Goal: Transaction & Acquisition: Purchase product/service

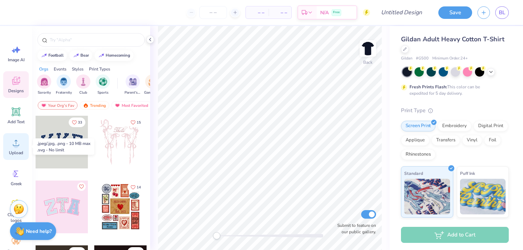
click at [12, 142] on icon at bounding box center [16, 142] width 11 height 11
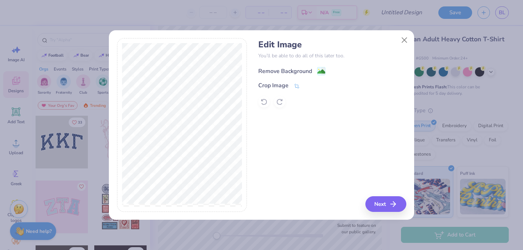
click at [282, 74] on div "Remove Background" at bounding box center [285, 71] width 54 height 9
click at [391, 205] on icon "button" at bounding box center [395, 204] width 9 height 9
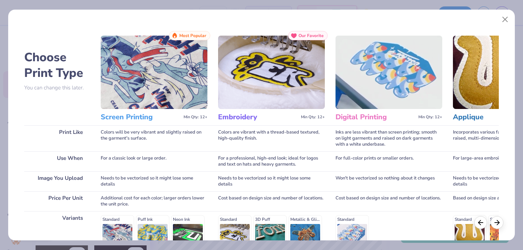
scroll to position [105, 0]
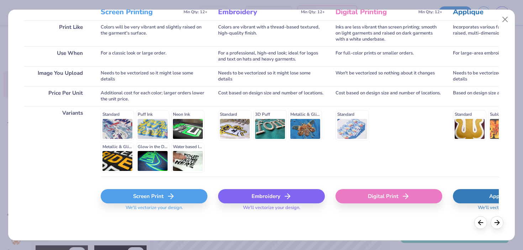
click at [160, 194] on div "Screen Print" at bounding box center [154, 196] width 107 height 14
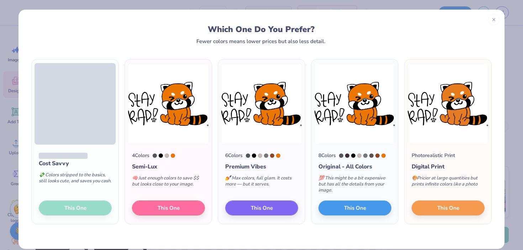
scroll to position [9, 0]
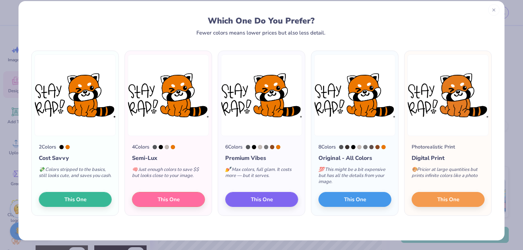
click at [489, 12] on div at bounding box center [493, 9] width 11 height 11
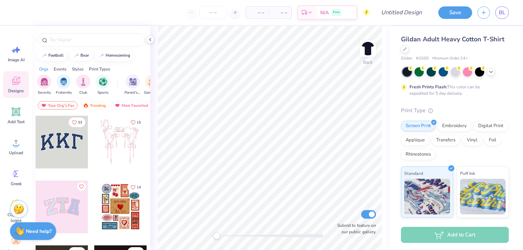
click at [18, 161] on div "Image AI Designs Add Text Upload Greek Clipart & logos Decorate" at bounding box center [16, 149] width 26 height 218
click at [16, 152] on span "Upload" at bounding box center [16, 153] width 14 height 6
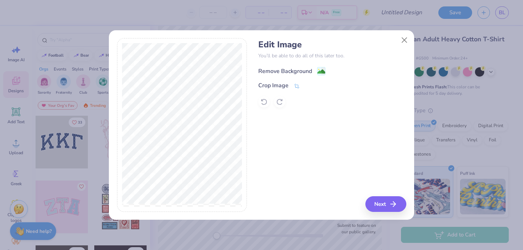
click at [274, 70] on div "Remove Background" at bounding box center [285, 71] width 54 height 9
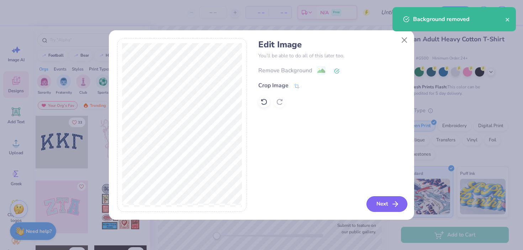
click at [383, 201] on button "Next" at bounding box center [386, 204] width 41 height 16
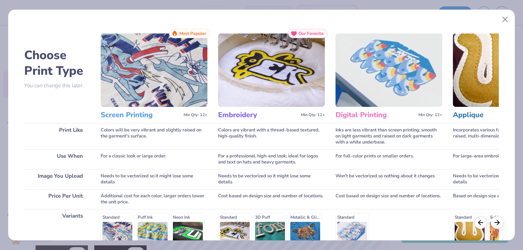
scroll to position [105, 0]
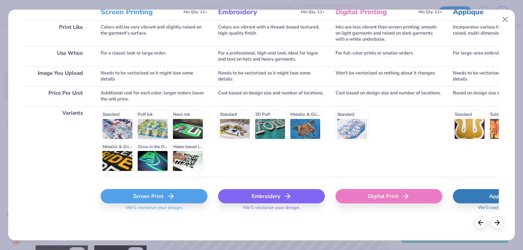
click at [166, 202] on div "Screen Print" at bounding box center [154, 196] width 107 height 14
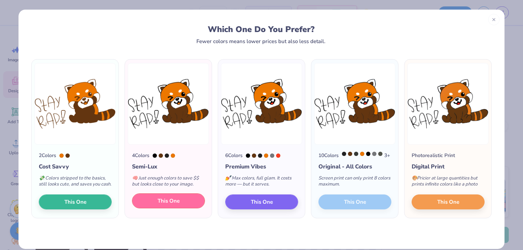
click at [173, 205] on span "This One" at bounding box center [169, 201] width 22 height 8
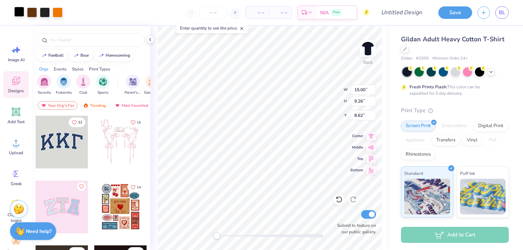
click at [19, 17] on div at bounding box center [19, 12] width 10 height 10
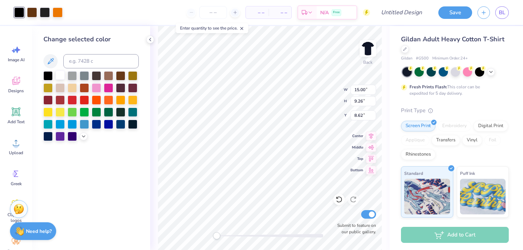
click at [60, 74] on div at bounding box center [59, 74] width 9 height 9
click at [49, 17] on div at bounding box center [45, 12] width 10 height 10
click at [58, 75] on div at bounding box center [59, 74] width 9 height 9
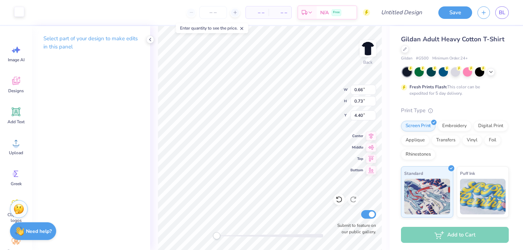
click at [22, 12] on div at bounding box center [19, 12] width 10 height 10
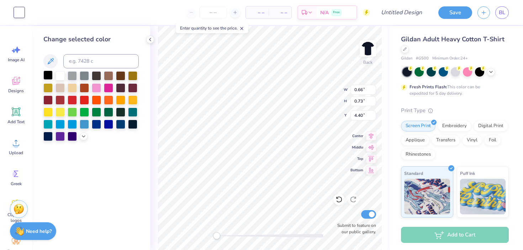
click at [49, 73] on div at bounding box center [47, 74] width 9 height 9
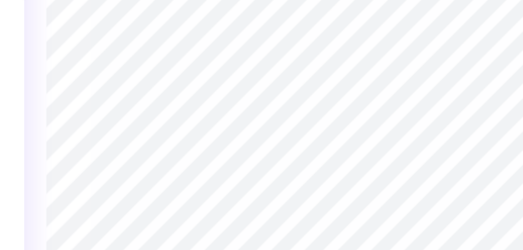
type input "0.97"
type input "0.77"
type input "5.13"
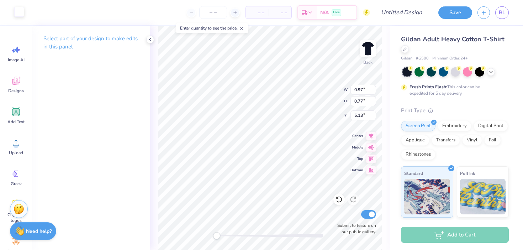
click at [18, 9] on div at bounding box center [19, 12] width 10 height 10
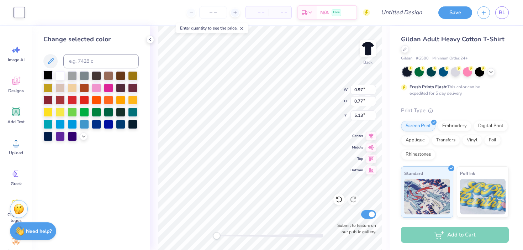
click at [47, 76] on div at bounding box center [47, 74] width 9 height 9
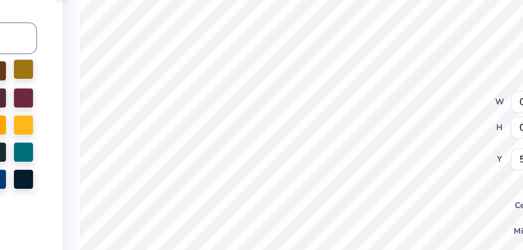
type input "4.31"
type input "3.27"
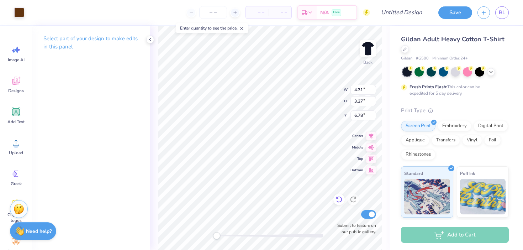
click at [337, 197] on icon at bounding box center [338, 199] width 7 height 7
type input "6.60"
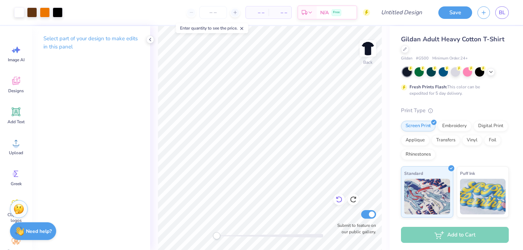
click at [340, 198] on icon at bounding box center [338, 199] width 7 height 7
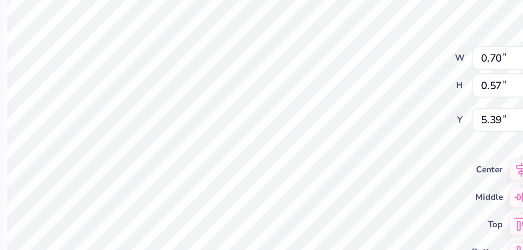
type input "8.78"
type input "7.32"
type input "2.79"
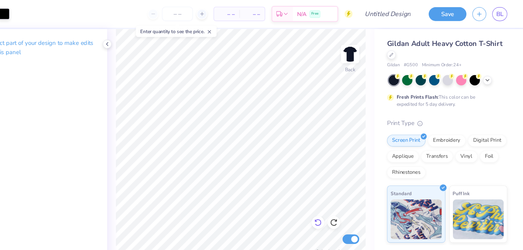
scroll to position [0, 0]
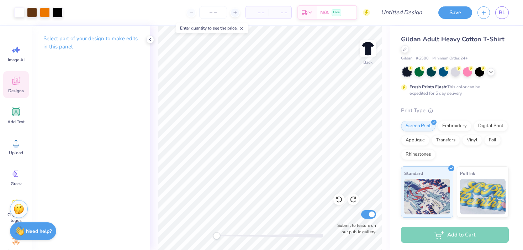
click at [13, 82] on icon at bounding box center [15, 82] width 7 height 6
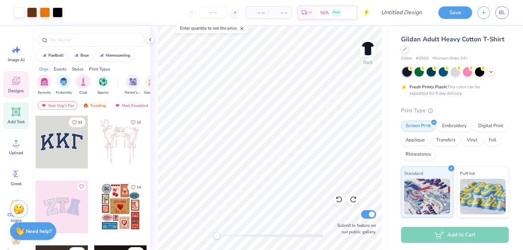
click at [18, 108] on icon at bounding box center [16, 111] width 9 height 9
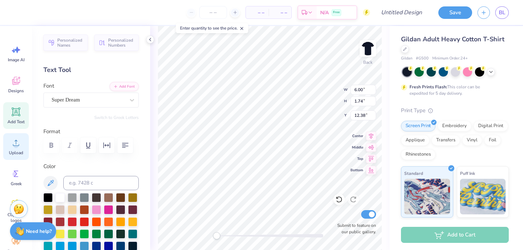
click at [16, 137] on icon at bounding box center [16, 142] width 11 height 11
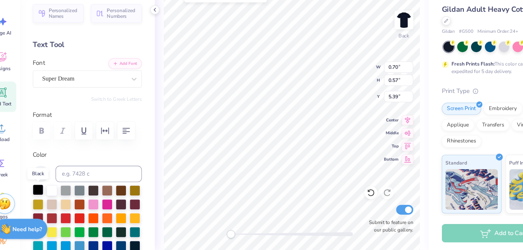
click at [44, 198] on div at bounding box center [47, 196] width 9 height 9
click at [51, 196] on div at bounding box center [47, 196] width 9 height 9
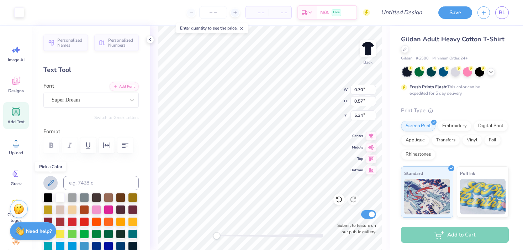
click at [51, 179] on icon at bounding box center [50, 183] width 9 height 9
click at [19, 11] on div at bounding box center [19, 12] width 10 height 10
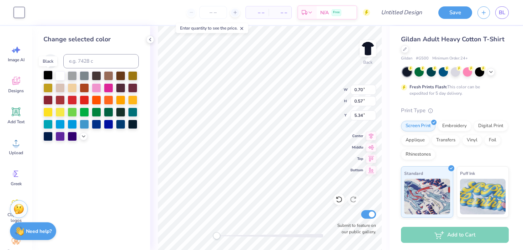
click at [48, 72] on div at bounding box center [47, 74] width 9 height 9
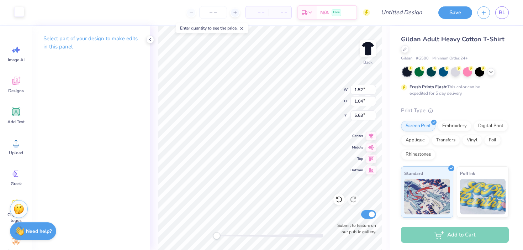
click at [22, 11] on div at bounding box center [19, 12] width 10 height 10
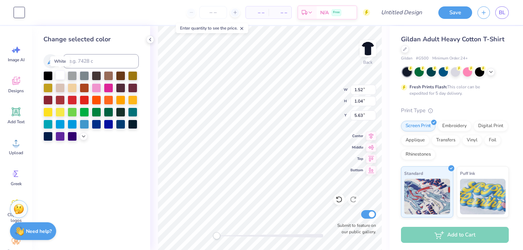
click at [60, 76] on div at bounding box center [59, 74] width 9 height 9
click at [50, 75] on div at bounding box center [47, 74] width 9 height 9
click at [60, 75] on div at bounding box center [59, 74] width 9 height 9
click at [148, 39] on icon at bounding box center [150, 40] width 6 height 6
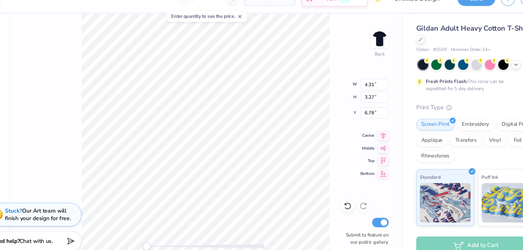
type input "8.78"
type input "7.32"
type input "2.79"
type input "0.63"
type input "0.57"
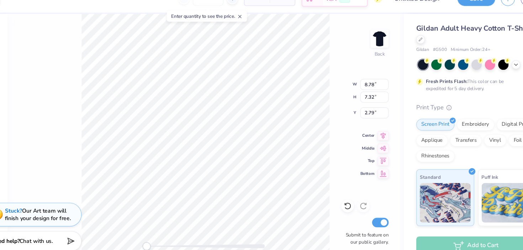
type input "3.42"
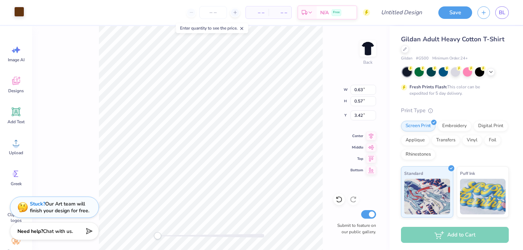
click at [21, 12] on div at bounding box center [19, 12] width 10 height 10
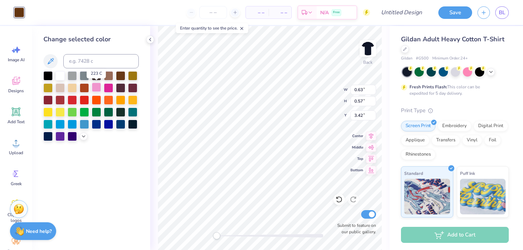
click at [99, 86] on div at bounding box center [96, 87] width 9 height 9
click at [57, 73] on div at bounding box center [59, 74] width 9 height 9
click at [150, 38] on polyline at bounding box center [149, 39] width 1 height 3
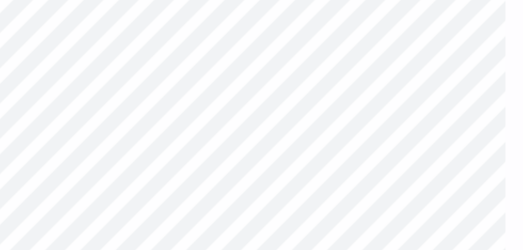
type input "5.47"
type input "3.76"
type input "2.61"
type input "0.66"
type input "0.73"
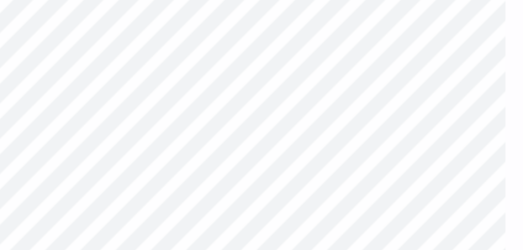
type input "4.40"
type input "4.31"
type input "3.27"
type input "6.78"
type input "0.70"
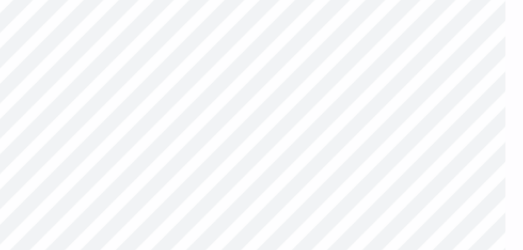
type input "0.57"
type input "5.34"
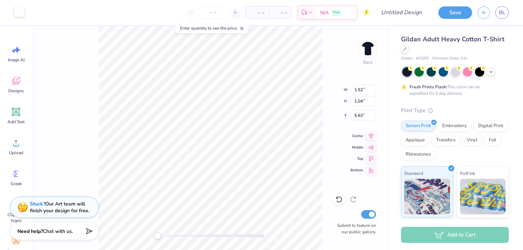
click at [18, 12] on div at bounding box center [19, 12] width 10 height 10
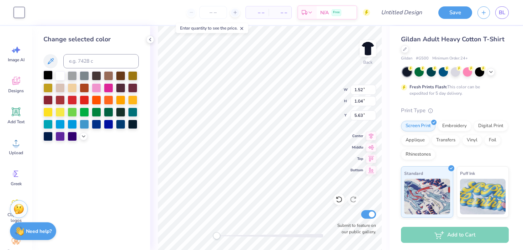
click at [49, 75] on div at bounding box center [47, 74] width 9 height 9
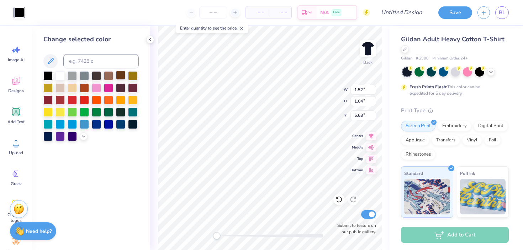
type input "0.63"
type input "0.57"
type input "3.43"
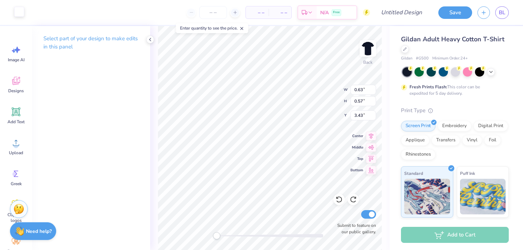
click at [24, 9] on div at bounding box center [19, 12] width 10 height 10
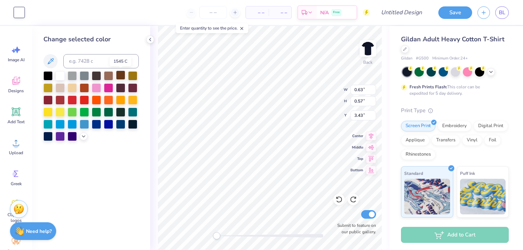
click at [123, 74] on div at bounding box center [120, 74] width 9 height 9
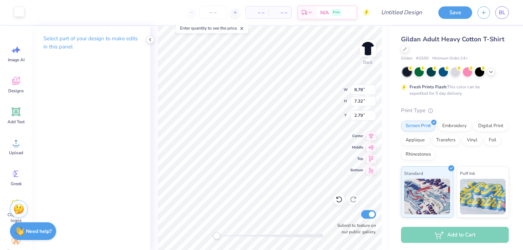
click at [20, 11] on div at bounding box center [19, 12] width 10 height 10
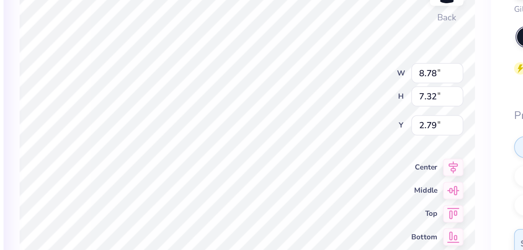
type input "0.49"
type input "0.33"
type input "6.27"
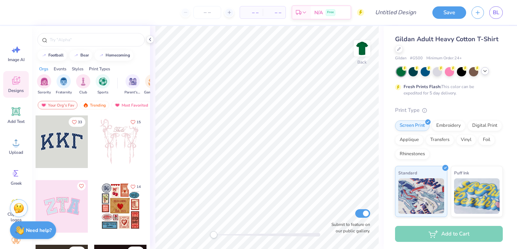
click at [487, 70] on icon at bounding box center [485, 71] width 6 height 6
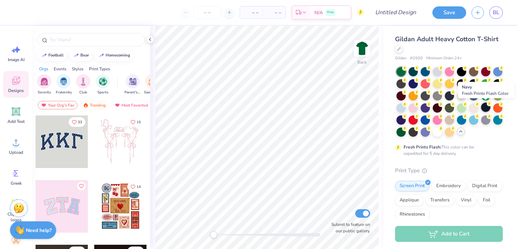
click at [486, 106] on div at bounding box center [485, 107] width 9 height 9
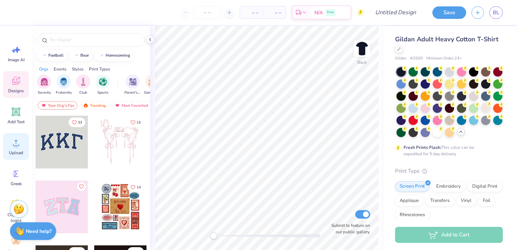
click at [16, 142] on icon at bounding box center [16, 142] width 11 height 11
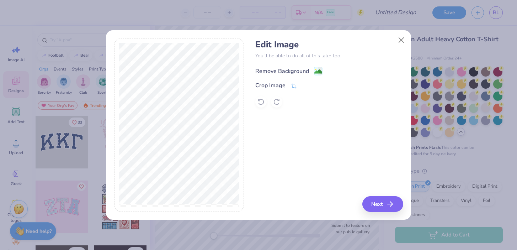
click at [276, 69] on div "Remove Background" at bounding box center [282, 71] width 54 height 9
click at [333, 70] on icon at bounding box center [333, 70] width 5 height 5
click at [334, 70] on icon at bounding box center [333, 70] width 5 height 5
click at [263, 100] on icon at bounding box center [261, 101] width 7 height 7
click at [375, 203] on button "Next" at bounding box center [384, 204] width 41 height 16
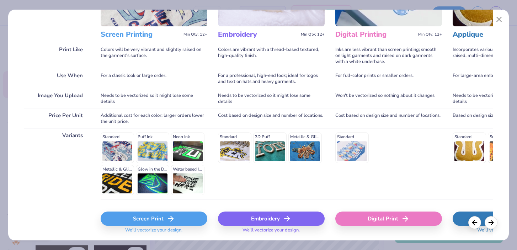
scroll to position [105, 0]
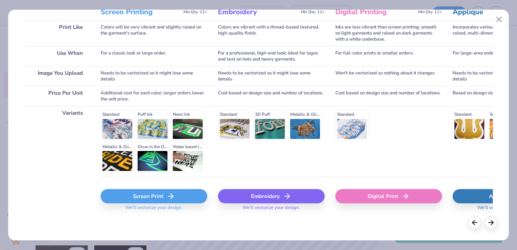
click at [167, 197] on icon at bounding box center [170, 196] width 9 height 9
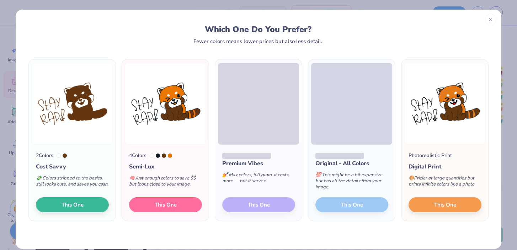
click at [162, 205] on span "This One" at bounding box center [166, 205] width 22 height 8
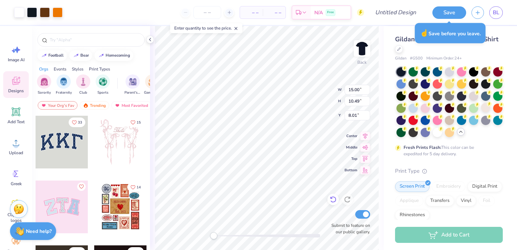
click at [330, 196] on icon at bounding box center [333, 199] width 7 height 7
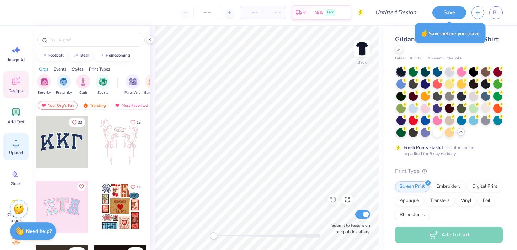
click at [14, 144] on icon at bounding box center [16, 142] width 11 height 11
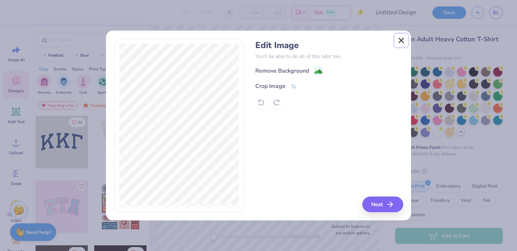
click at [402, 39] on button "Close" at bounding box center [402, 41] width 14 height 14
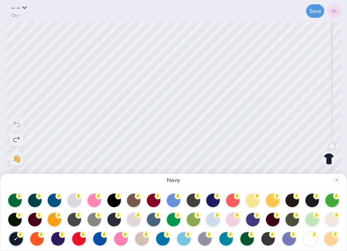
click at [192, 67] on div "Navy" at bounding box center [173, 125] width 347 height 251
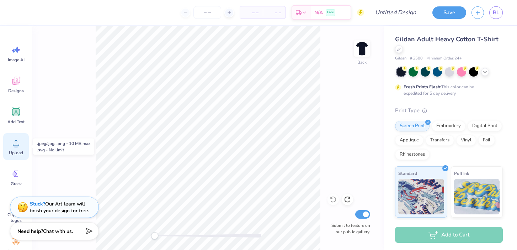
click at [11, 144] on icon at bounding box center [16, 142] width 11 height 11
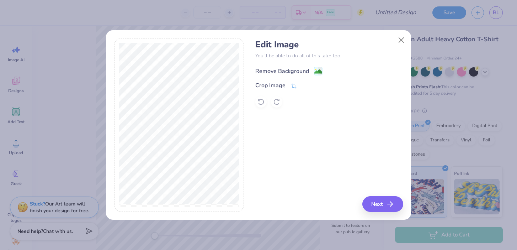
click at [279, 69] on div "Remove Background" at bounding box center [282, 71] width 54 height 9
click at [387, 201] on button "Next" at bounding box center [384, 204] width 41 height 16
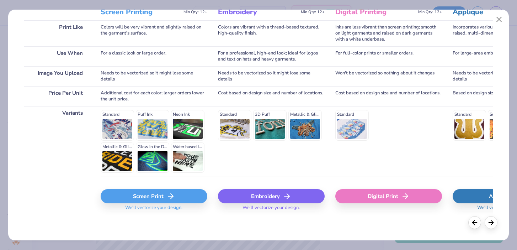
click at [161, 197] on div "Screen Print" at bounding box center [154, 196] width 107 height 14
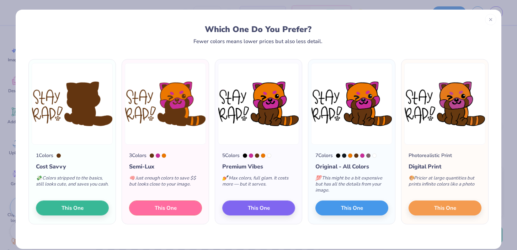
click at [176, 206] on span "This One" at bounding box center [166, 208] width 22 height 8
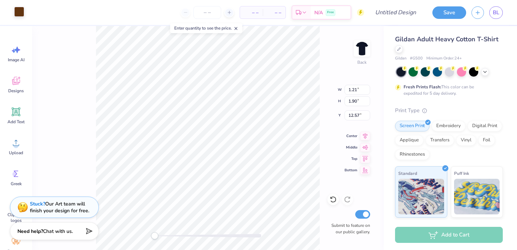
click at [19, 10] on div at bounding box center [19, 12] width 10 height 10
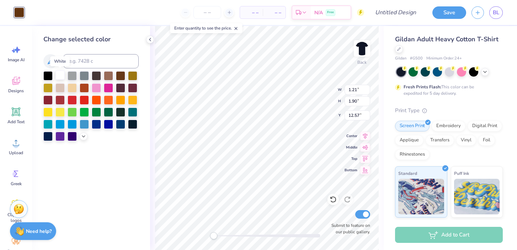
click at [60, 75] on div at bounding box center [59, 74] width 9 height 9
type input "1.02"
type input "2.28"
type input "12.41"
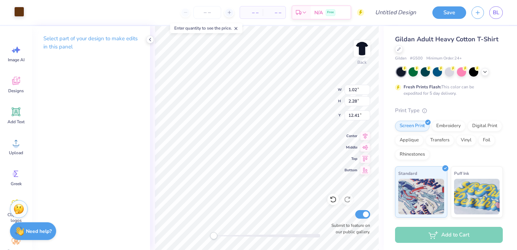
click at [20, 11] on div at bounding box center [19, 12] width 10 height 10
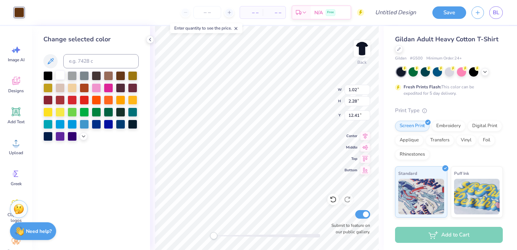
click at [60, 77] on div at bounding box center [59, 74] width 9 height 9
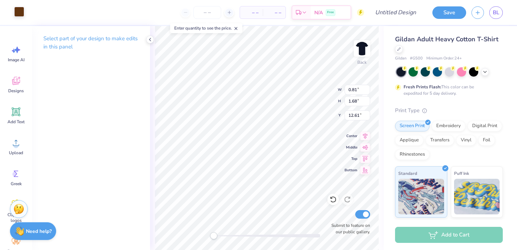
click at [18, 12] on div at bounding box center [19, 12] width 10 height 10
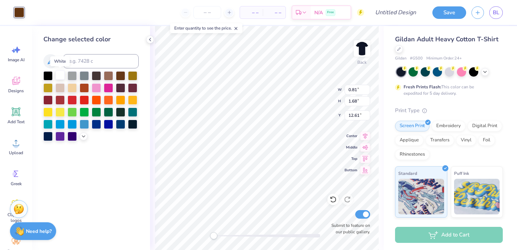
click at [60, 74] on div at bounding box center [59, 74] width 9 height 9
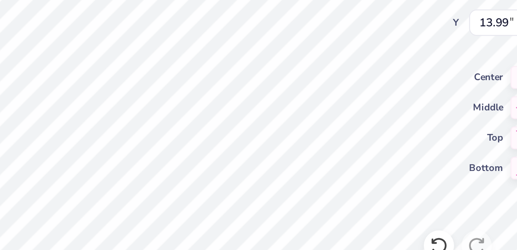
type input "6.40"
type input "5.91"
type input "9.11"
type input "2.08"
type input "1.46"
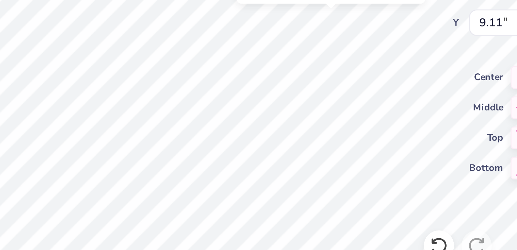
type input "11.28"
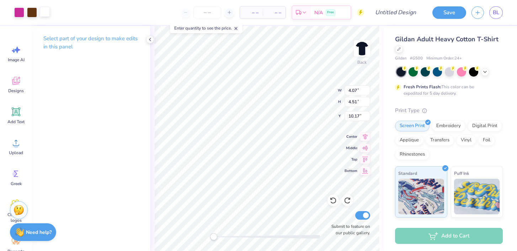
click at [45, 12] on div at bounding box center [45, 12] width 10 height 10
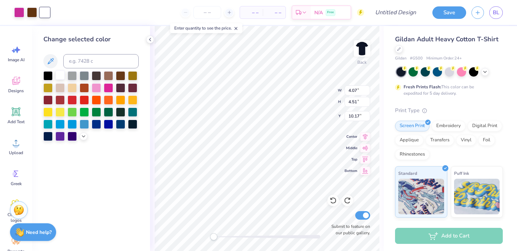
click at [60, 73] on div at bounding box center [59, 74] width 9 height 9
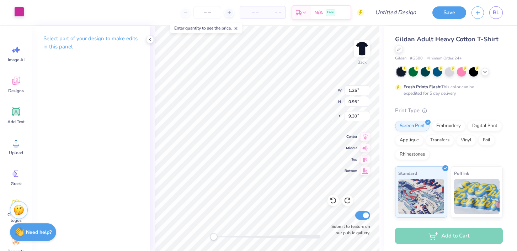
click at [16, 12] on div at bounding box center [19, 12] width 10 height 10
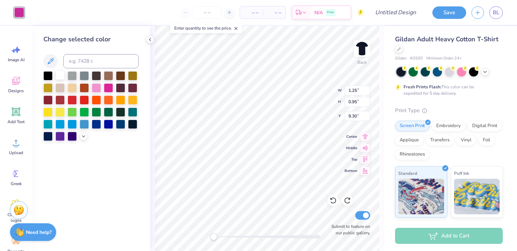
click at [61, 78] on div at bounding box center [59, 74] width 9 height 9
type input "1.10"
type input "1.08"
type input "9.17"
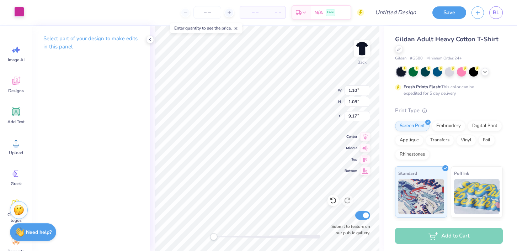
click at [17, 12] on div at bounding box center [19, 12] width 10 height 10
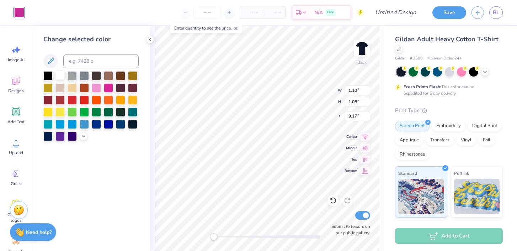
click at [62, 78] on div at bounding box center [59, 74] width 9 height 9
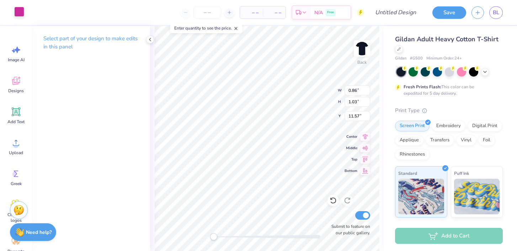
click at [18, 13] on div at bounding box center [19, 12] width 10 height 10
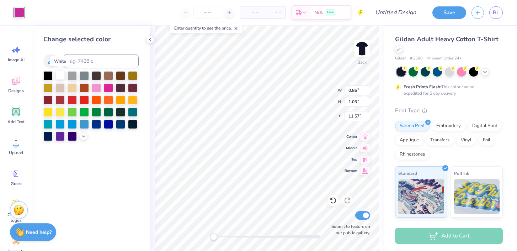
click at [60, 76] on div at bounding box center [59, 74] width 9 height 9
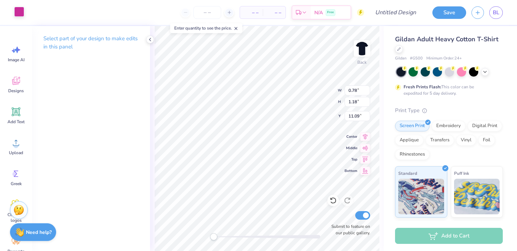
click at [17, 13] on div at bounding box center [19, 12] width 10 height 10
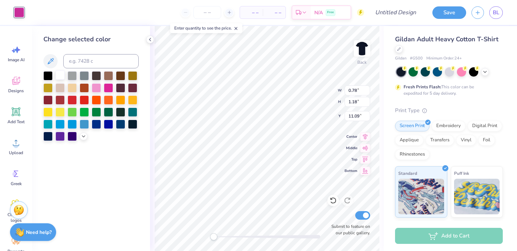
click at [60, 72] on div at bounding box center [59, 74] width 9 height 9
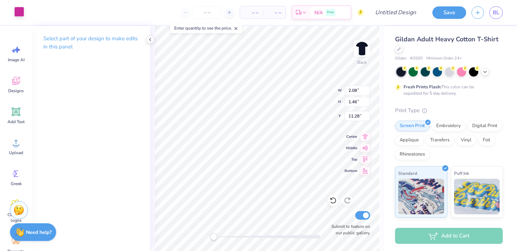
click at [17, 12] on div at bounding box center [19, 12] width 10 height 10
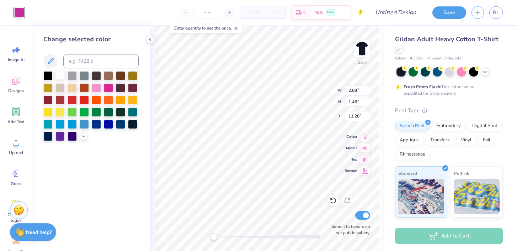
click at [61, 75] on div at bounding box center [59, 74] width 9 height 9
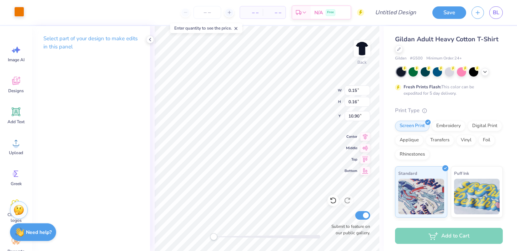
click at [21, 11] on div at bounding box center [19, 12] width 10 height 10
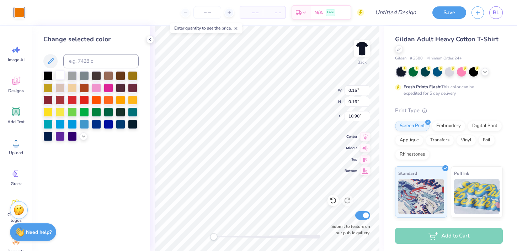
click at [58, 76] on div at bounding box center [59, 74] width 9 height 9
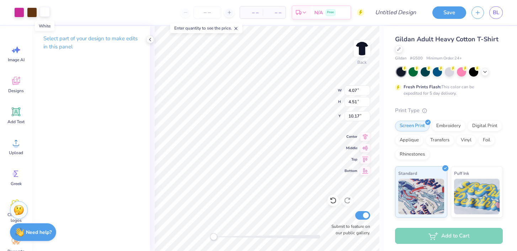
click at [46, 12] on div at bounding box center [45, 12] width 10 height 10
click at [22, 15] on div at bounding box center [19, 12] width 10 height 10
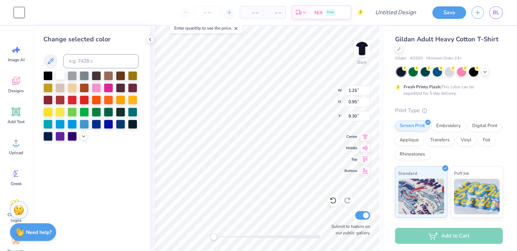
click at [61, 74] on div at bounding box center [59, 74] width 9 height 9
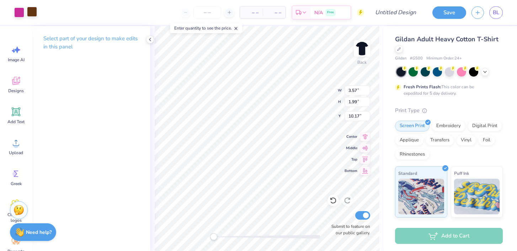
click at [33, 14] on div at bounding box center [32, 12] width 10 height 10
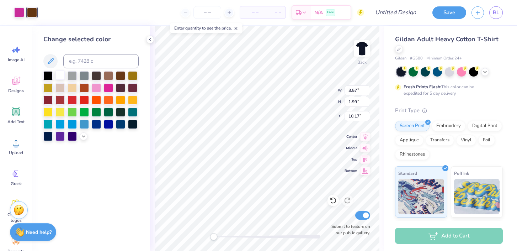
click at [59, 76] on div at bounding box center [59, 74] width 9 height 9
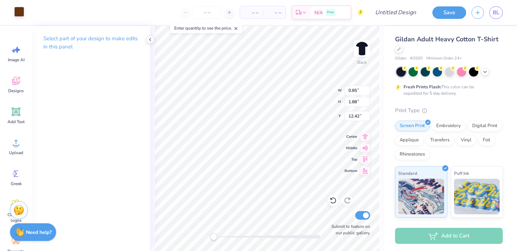
click at [19, 14] on div at bounding box center [19, 12] width 10 height 10
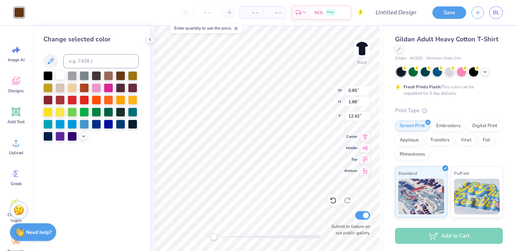
click at [59, 74] on div at bounding box center [59, 74] width 9 height 9
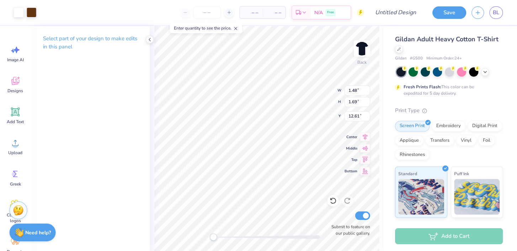
scroll to position [0, 0]
click at [22, 12] on div at bounding box center [19, 12] width 10 height 10
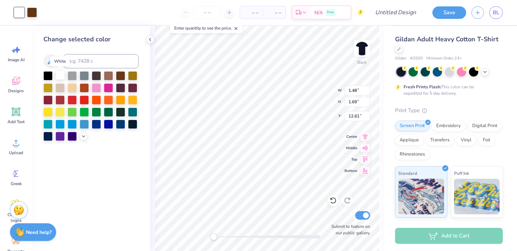
click at [60, 74] on div at bounding box center [59, 74] width 9 height 9
click at [31, 14] on div at bounding box center [32, 12] width 10 height 10
click at [59, 75] on div at bounding box center [59, 74] width 9 height 9
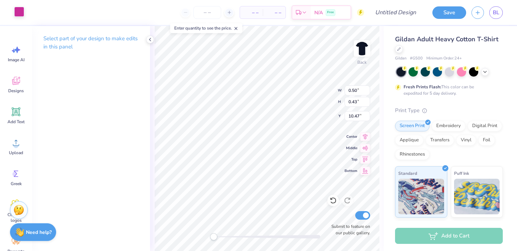
click at [24, 12] on div at bounding box center [19, 12] width 10 height 10
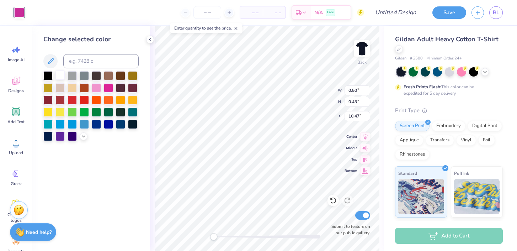
click at [64, 76] on div at bounding box center [59, 74] width 9 height 9
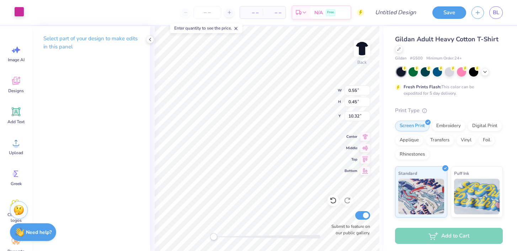
click at [18, 11] on div at bounding box center [19, 12] width 10 height 10
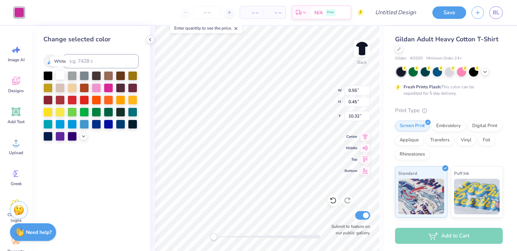
click at [61, 75] on div at bounding box center [59, 74] width 9 height 9
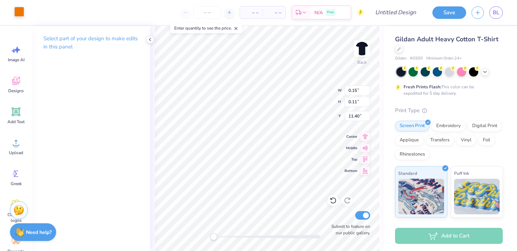
click at [20, 12] on div at bounding box center [19, 12] width 10 height 10
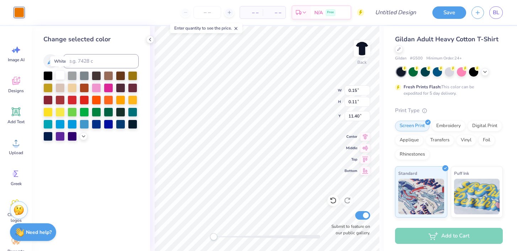
click at [60, 75] on div at bounding box center [59, 74] width 9 height 9
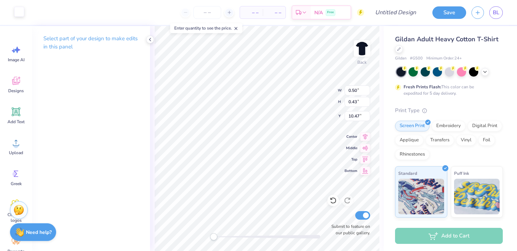
click at [19, 10] on div at bounding box center [19, 12] width 10 height 10
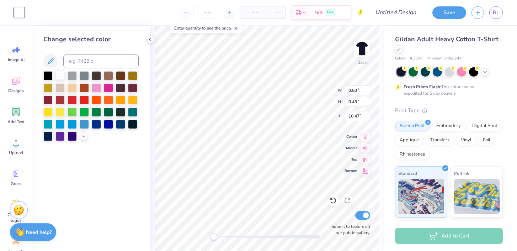
click at [62, 75] on div at bounding box center [59, 74] width 9 height 9
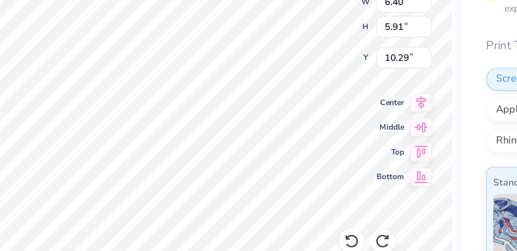
type input "9.20"
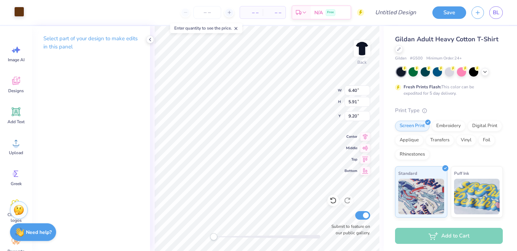
click at [19, 12] on div at bounding box center [19, 12] width 10 height 10
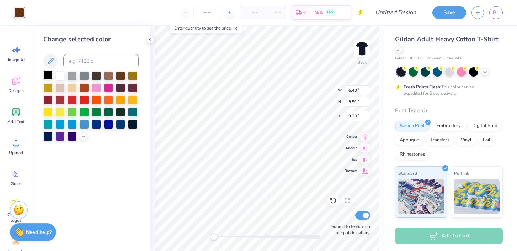
click at [48, 73] on div at bounding box center [47, 74] width 9 height 9
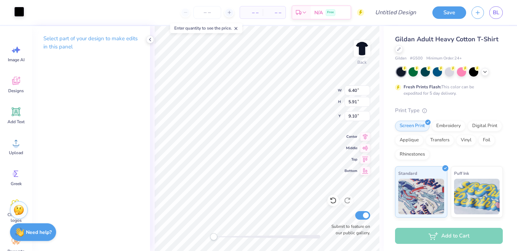
click at [15, 12] on div at bounding box center [19, 12] width 10 height 10
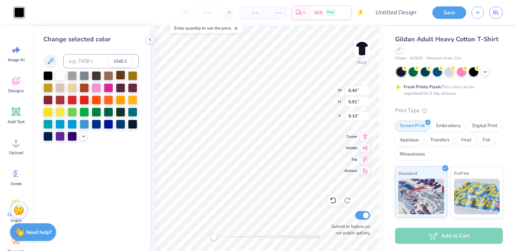
click at [120, 77] on div at bounding box center [120, 74] width 9 height 9
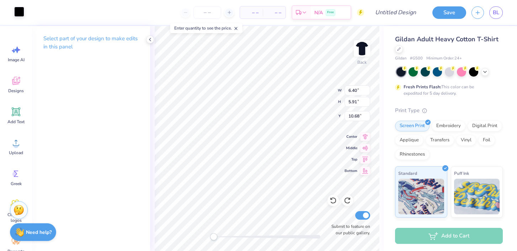
click at [23, 10] on div at bounding box center [19, 12] width 10 height 10
click at [70, 12] on div at bounding box center [70, 12] width 10 height 10
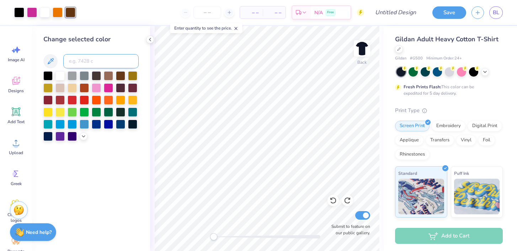
click at [86, 55] on input at bounding box center [100, 61] width 75 height 14
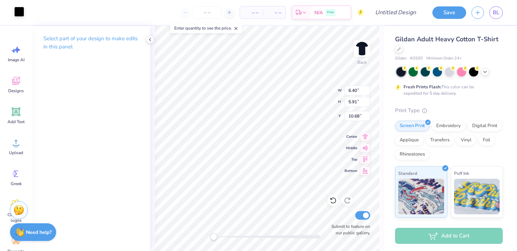
click at [18, 10] on div at bounding box center [19, 12] width 10 height 10
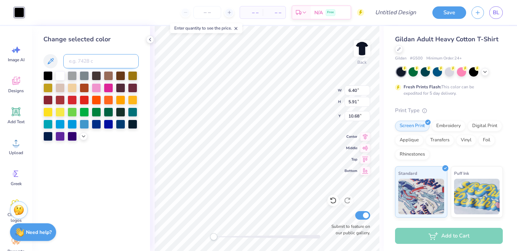
click at [76, 59] on input at bounding box center [100, 61] width 75 height 14
type input "732"
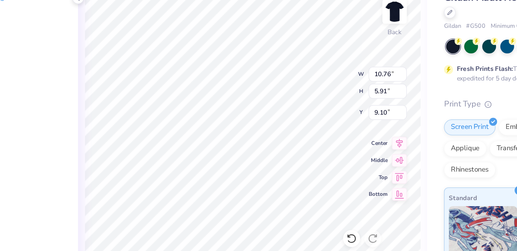
type input "5.84"
type input "0.75"
type input "0.61"
type input "7.68"
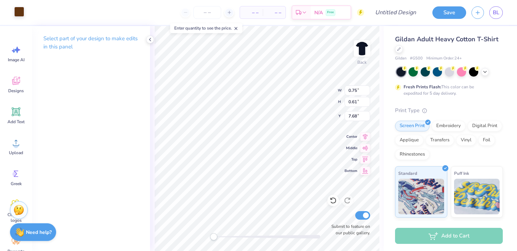
click at [18, 14] on div at bounding box center [19, 12] width 10 height 10
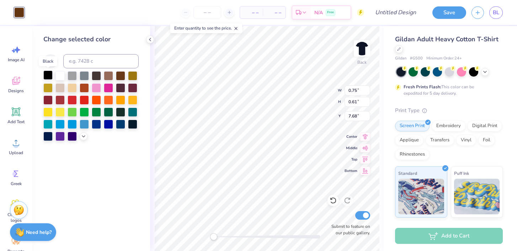
click at [48, 74] on div at bounding box center [47, 74] width 9 height 9
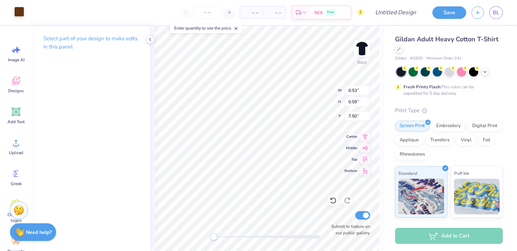
click at [18, 12] on div at bounding box center [19, 12] width 10 height 10
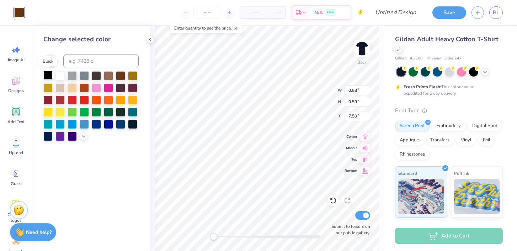
click at [47, 75] on div at bounding box center [47, 74] width 9 height 9
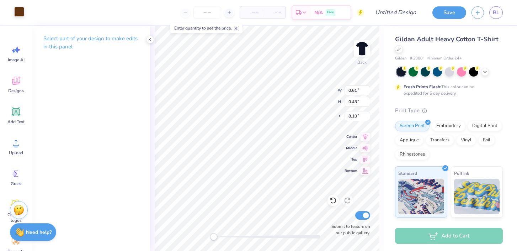
click at [22, 11] on div at bounding box center [19, 12] width 10 height 10
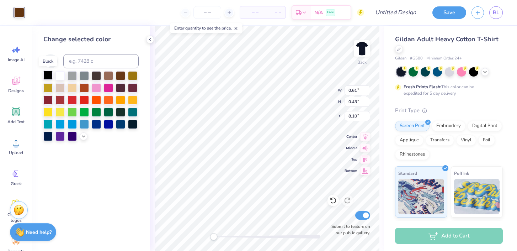
click at [48, 77] on div at bounding box center [47, 74] width 9 height 9
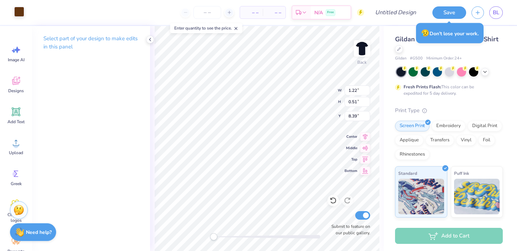
click at [21, 11] on div at bounding box center [19, 12] width 10 height 10
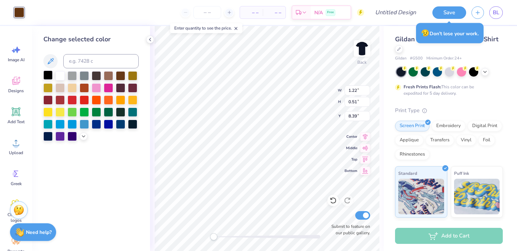
click at [48, 74] on div at bounding box center [47, 74] width 9 height 9
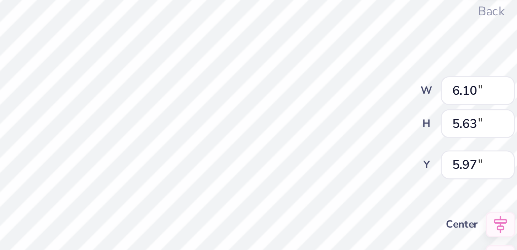
type input "0.39"
type input "1.11"
type input "10.54"
type input "0.43"
type input "1.19"
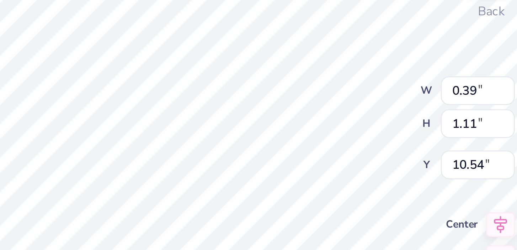
type input "10.46"
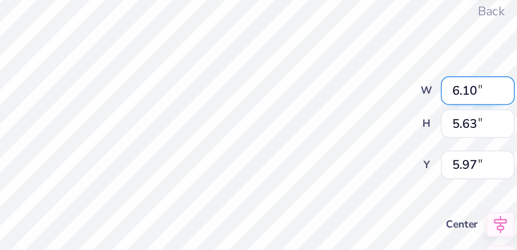
click at [315, 85] on div "Back W 6.10 6.10 " H 5.63 5.63 " Y 5.97 5.97 " Center Middle Top Bottom Submit …" at bounding box center [267, 138] width 234 height 224
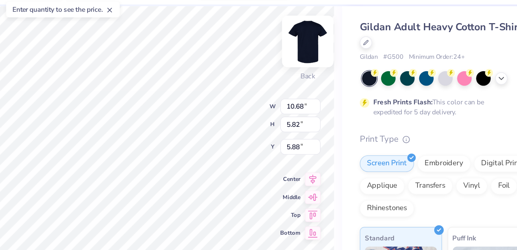
type input "4.34"
type input "2.34"
type input "9.16"
type input "10.68"
type input "5.82"
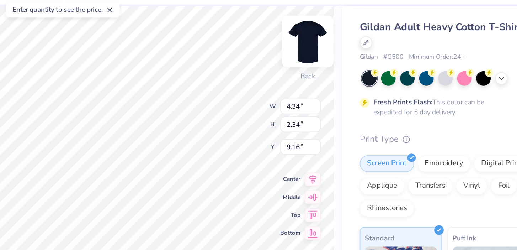
type input "5.88"
type input "6.58"
type input "3.65"
type input "6.02"
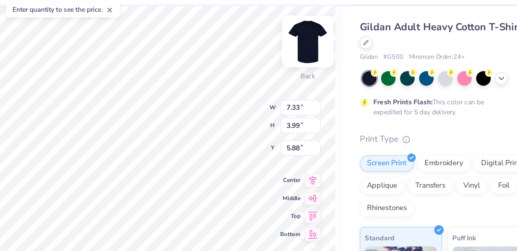
type input "3.00"
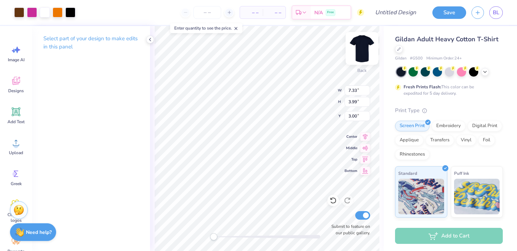
type input "6.69"
type input "3.58"
type input "3.04"
type input "6.31"
type input "3.40"
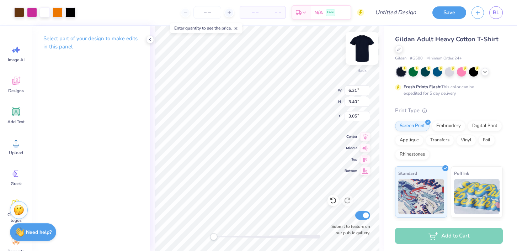
type input "3.00"
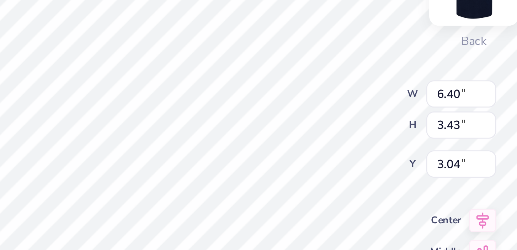
type input "3.00"
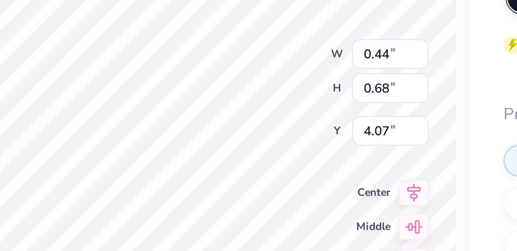
click at [314, 86] on div "Back W 0.44 0.44 " H 0.68 0.68 " Y 4.07 4.07 " Center Middle Top Bottom Submit …" at bounding box center [267, 138] width 234 height 225
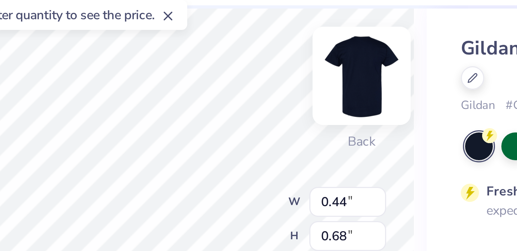
type input "3.61"
type input "3.33"
type input "3.08"
type input "0.44"
type input "0.68"
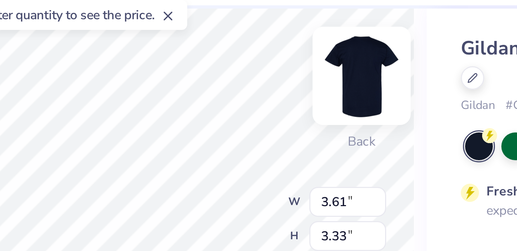
type input "4.07"
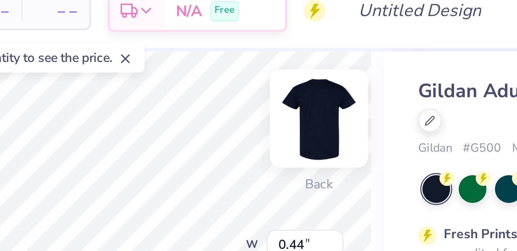
click at [320, 84] on div "Back W 0.44 0.44 " H 0.68 0.68 " Y 4.25 4.25 " Center Middle Top Bottom Submit …" at bounding box center [267, 138] width 234 height 225
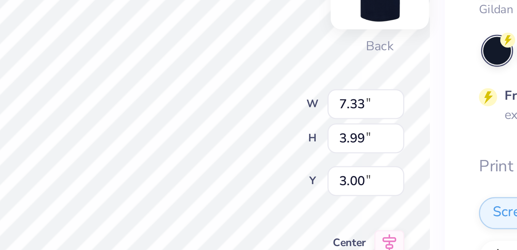
type input "3.00"
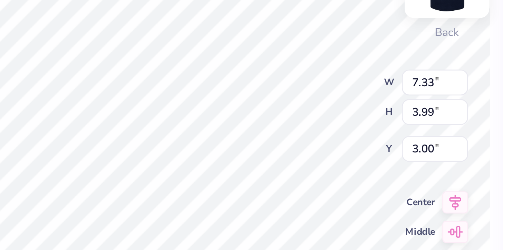
type input "5.75"
type input "3.13"
type input "3.07"
type input "6.51"
type input "3.50"
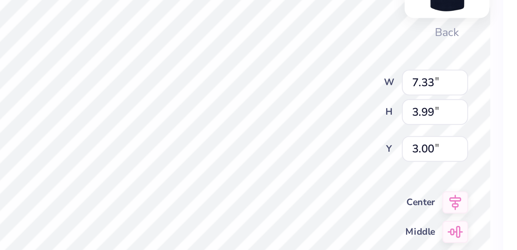
type input "3.04"
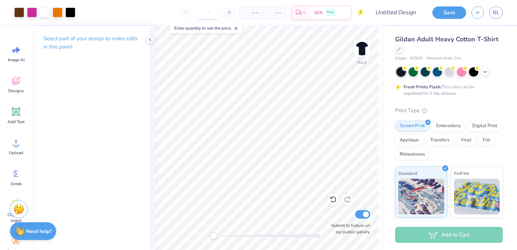
click at [205, 16] on input "number" at bounding box center [208, 12] width 28 height 13
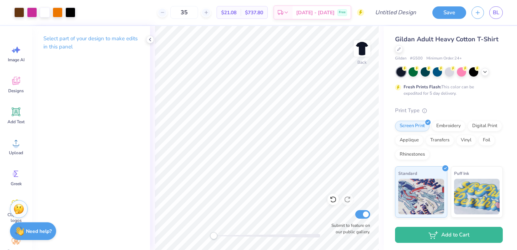
type input "3"
type input "4"
type input "3"
type input "50"
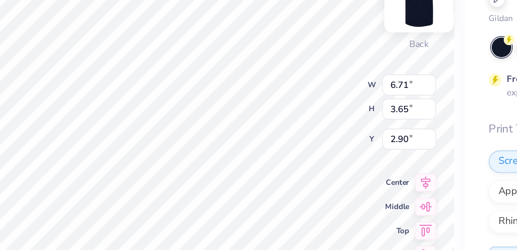
type input "6.15"
type input "3.29"
type input "2.93"
type input "3.00"
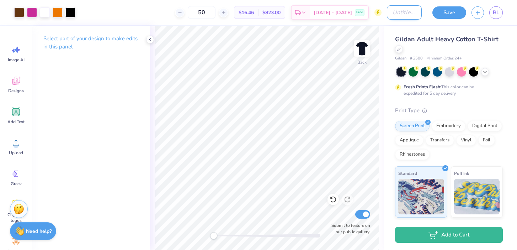
click at [409, 10] on input "Design Title" at bounding box center [404, 12] width 35 height 14
type input "AIV Merch"
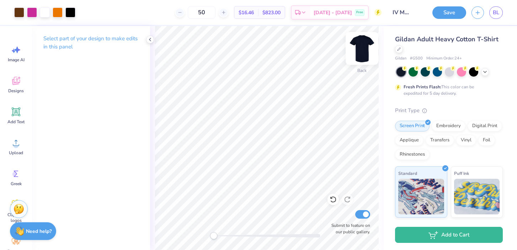
scroll to position [0, 0]
click at [358, 48] on img at bounding box center [362, 48] width 28 height 28
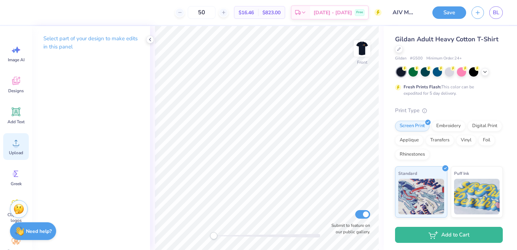
click at [13, 150] on span "Upload" at bounding box center [16, 153] width 14 height 6
click at [452, 12] on button "Save" at bounding box center [450, 11] width 34 height 12
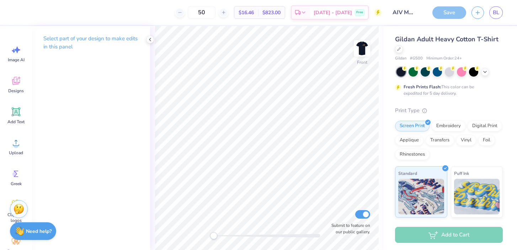
click at [440, 12] on div "Save" at bounding box center [450, 12] width 34 height 12
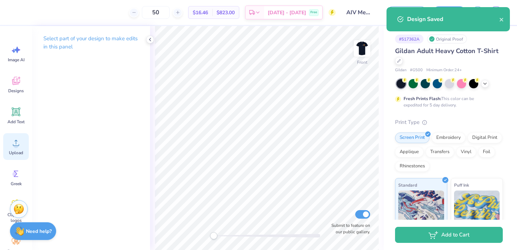
click at [11, 143] on icon at bounding box center [16, 142] width 11 height 11
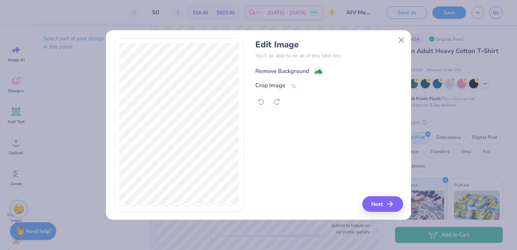
click at [271, 72] on div "Remove Background" at bounding box center [282, 71] width 54 height 9
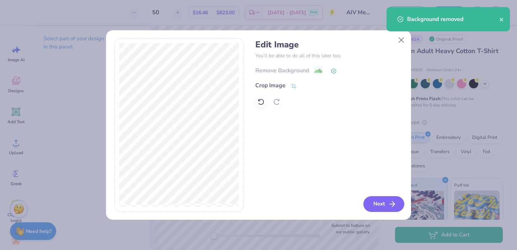
click at [377, 202] on button "Next" at bounding box center [384, 204] width 41 height 16
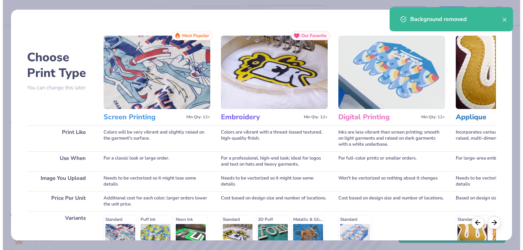
scroll to position [105, 0]
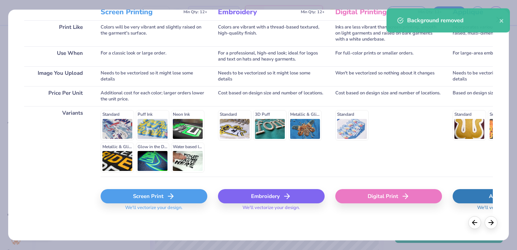
click at [168, 195] on icon at bounding box center [170, 196] width 9 height 9
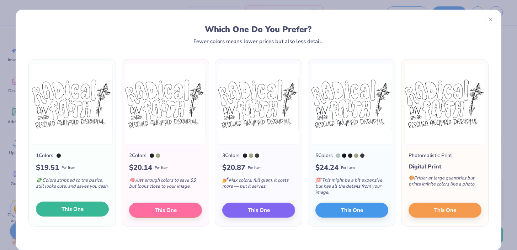
click at [85, 209] on button "This One" at bounding box center [72, 208] width 73 height 15
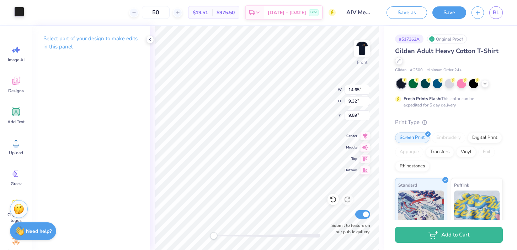
click at [20, 11] on div at bounding box center [19, 12] width 10 height 10
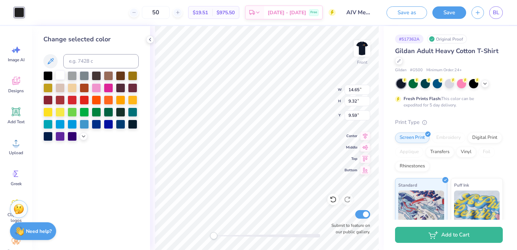
click at [60, 72] on div at bounding box center [59, 74] width 9 height 9
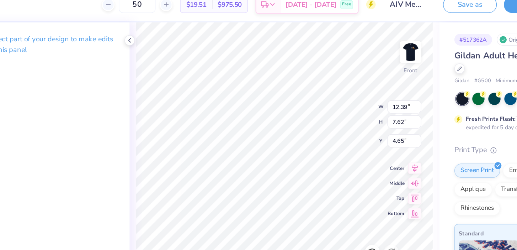
type input "4.68"
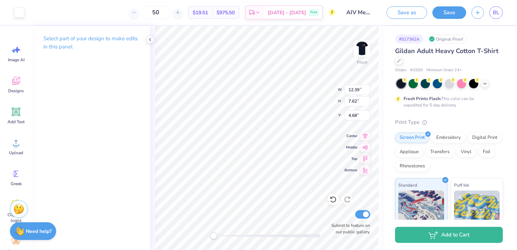
type input "4.70"
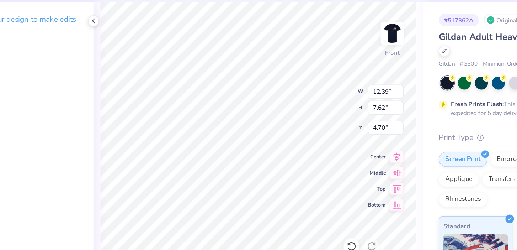
type input "4.66"
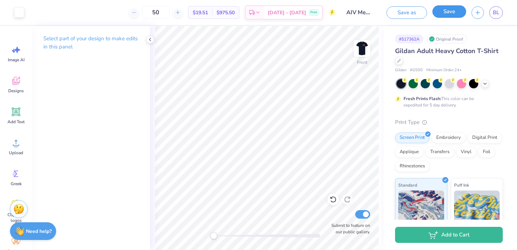
click at [446, 14] on button "Save" at bounding box center [450, 11] width 34 height 12
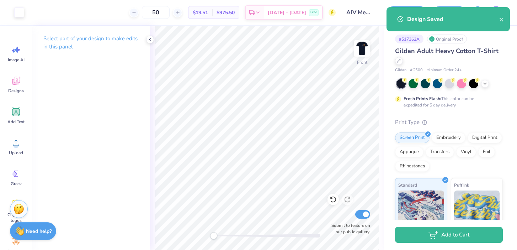
click at [505, 18] on div "Design Saved" at bounding box center [448, 19] width 123 height 24
click at [502, 20] on icon "close" at bounding box center [502, 20] width 4 height 4
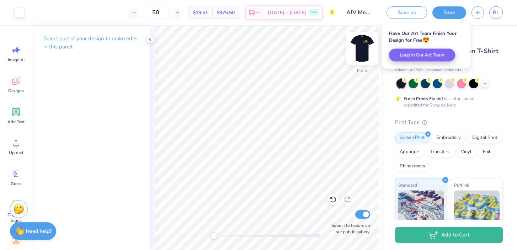
click at [361, 47] on img at bounding box center [362, 48] width 28 height 28
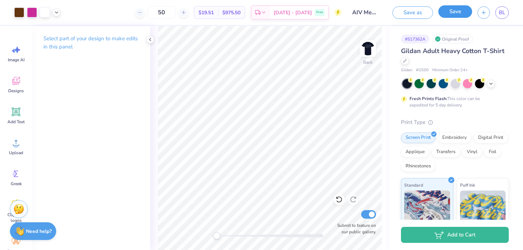
click at [449, 13] on button "Save" at bounding box center [455, 11] width 34 height 12
click at [150, 37] on icon at bounding box center [150, 40] width 6 height 6
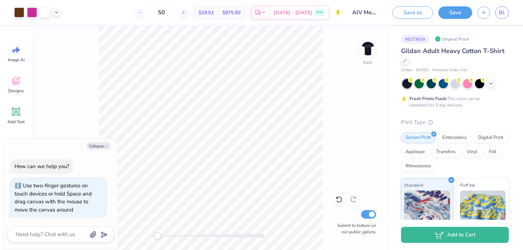
drag, startPoint x: 158, startPoint y: 235, endPoint x: 41, endPoint y: 244, distance: 117.0
click at [41, 244] on body "Art colors 50 $19.51 Per Item $975.50 Total Est. Delivery Sep 21 - 24 Free Desi…" at bounding box center [261, 125] width 523 height 250
click at [104, 143] on button "Collapse" at bounding box center [99, 145] width 24 height 7
type textarea "x"
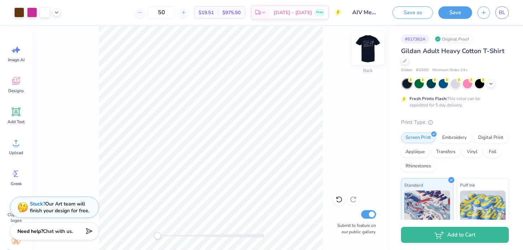
click at [368, 46] on img at bounding box center [368, 48] width 28 height 28
click at [342, 152] on div "Front Submit to feature on our public gallery." at bounding box center [211, 138] width 358 height 224
click at [266, 13] on icon at bounding box center [264, 14] width 6 height 6
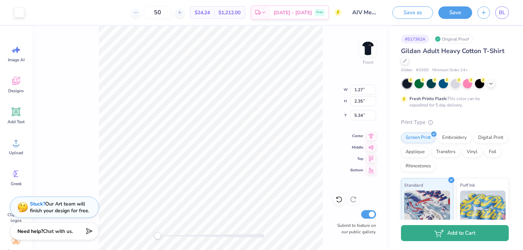
click at [435, 239] on button "Add to Cart" at bounding box center [455, 233] width 108 height 16
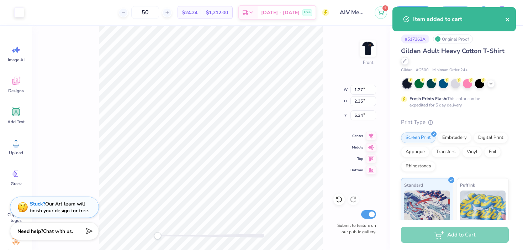
click at [507, 18] on icon "close" at bounding box center [507, 20] width 5 height 6
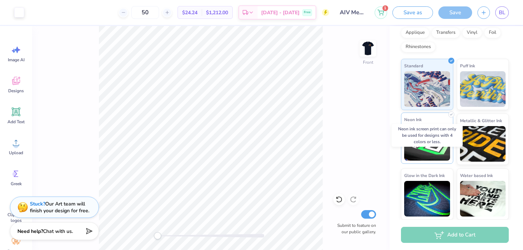
scroll to position [0, 0]
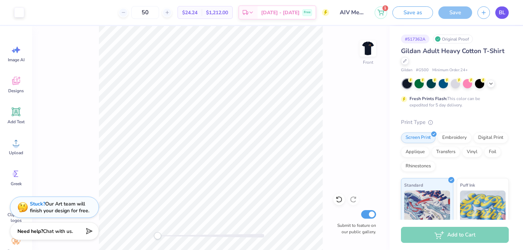
click at [500, 10] on span "BL" at bounding box center [502, 13] width 6 height 8
click at [159, 12] on input "50" at bounding box center [145, 12] width 28 height 13
type input "5"
type input "3"
type input "50"
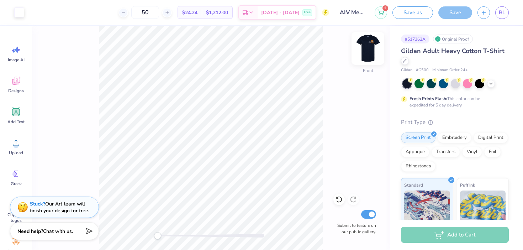
click at [366, 52] on img at bounding box center [368, 48] width 28 height 28
click at [369, 52] on img at bounding box center [368, 48] width 28 height 28
click at [370, 53] on img at bounding box center [368, 48] width 28 height 28
click at [367, 51] on img at bounding box center [368, 48] width 28 height 28
drag, startPoint x: 371, startPoint y: 50, endPoint x: 335, endPoint y: 63, distance: 38.6
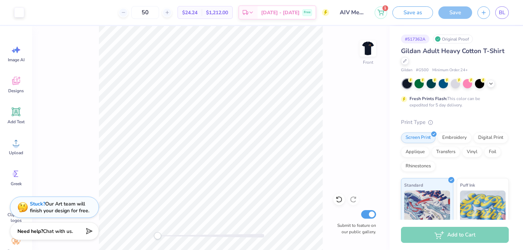
click at [371, 50] on img at bounding box center [368, 48] width 14 height 14
click at [365, 46] on img at bounding box center [368, 48] width 28 height 28
click at [364, 50] on img at bounding box center [368, 48] width 28 height 28
click at [371, 47] on img at bounding box center [368, 48] width 28 height 28
click at [326, 181] on div "Front Submit to feature on our public gallery." at bounding box center [211, 138] width 358 height 224
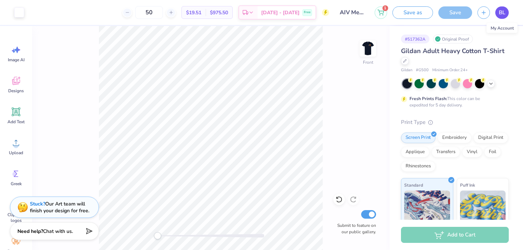
click at [502, 15] on span "BL" at bounding box center [502, 13] width 6 height 8
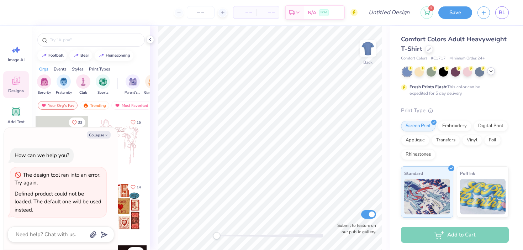
click at [489, 74] on div at bounding box center [491, 71] width 8 height 8
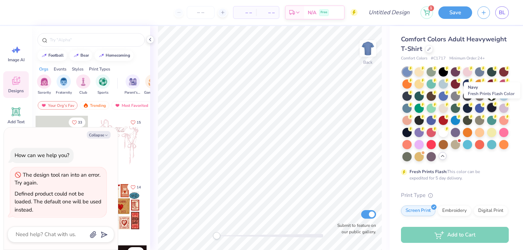
click at [492, 106] on div at bounding box center [491, 107] width 9 height 9
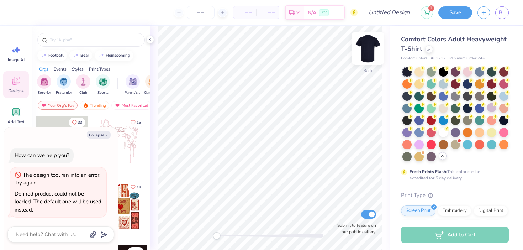
click at [372, 51] on img at bounding box center [368, 48] width 28 height 28
type textarea "x"
